Goal: Information Seeking & Learning: Check status

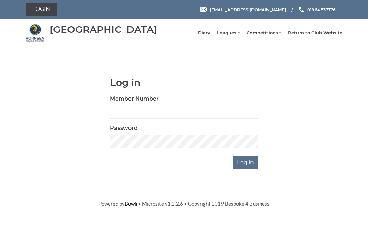
scroll to position [64, 0]
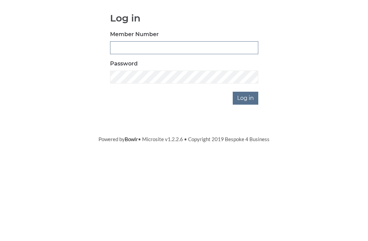
type input "0045"
click at [246, 156] on input "Log in" at bounding box center [246, 162] width 26 height 13
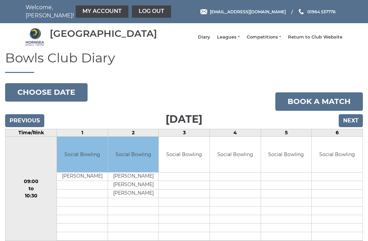
click at [240, 40] on link "Leagues" at bounding box center [228, 37] width 22 height 6
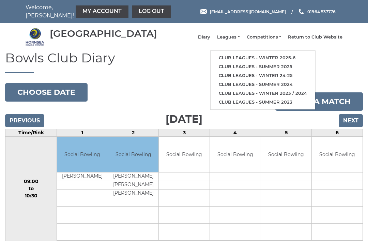
click at [286, 59] on link "Club leagues - Winter 2025-6" at bounding box center [263, 58] width 105 height 9
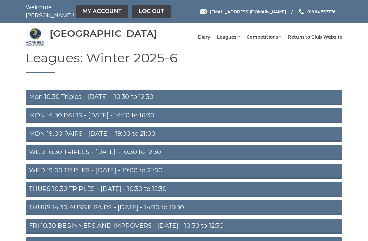
click at [187, 123] on link "MON 14.30 PAIRS - [DATE] - 14:30 to 16:30" at bounding box center [184, 115] width 317 height 15
click at [197, 122] on link "MON 14.30 PAIRS - [DATE] - 14:30 to 16:30" at bounding box center [184, 115] width 317 height 15
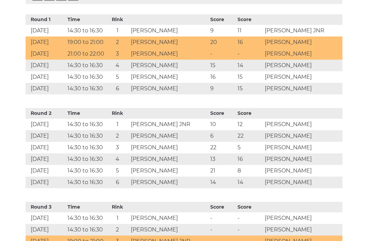
scroll to position [340, 0]
